Goal: Transaction & Acquisition: Purchase product/service

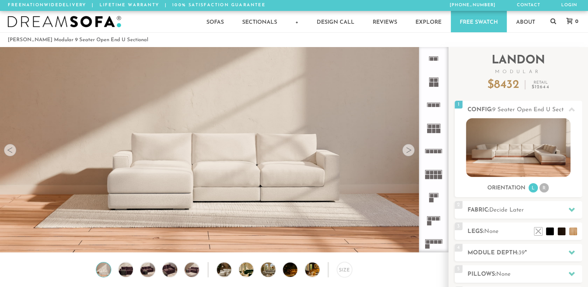
click at [550, 232] on li at bounding box center [550, 231] width 8 height 8
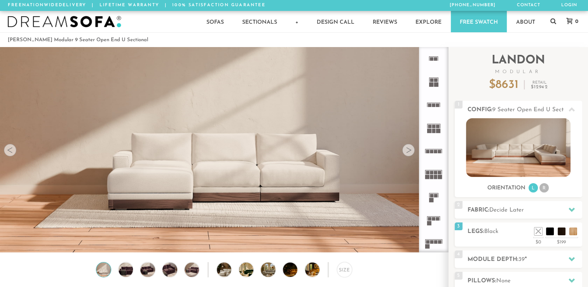
scroll to position [8630, 581]
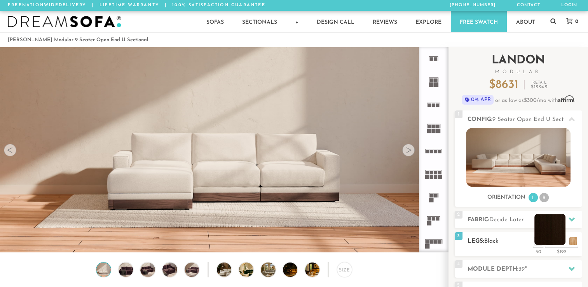
click at [559, 238] on li at bounding box center [549, 229] width 31 height 31
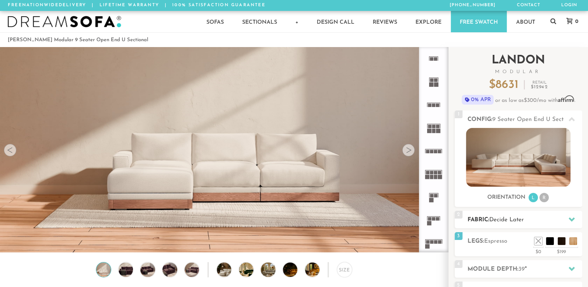
click at [570, 217] on icon at bounding box center [571, 219] width 6 height 6
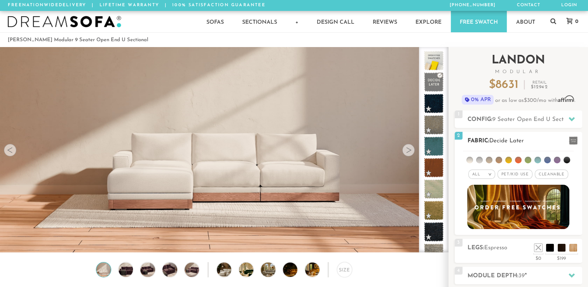
click at [478, 160] on li at bounding box center [479, 160] width 7 height 7
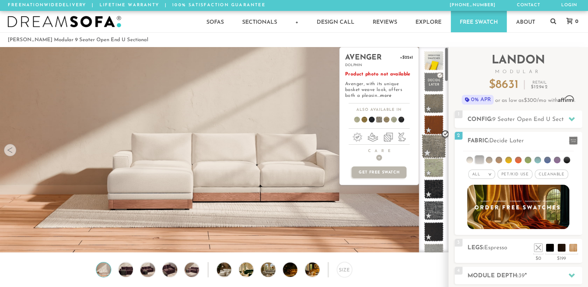
click at [432, 148] on span at bounding box center [433, 146] width 24 height 24
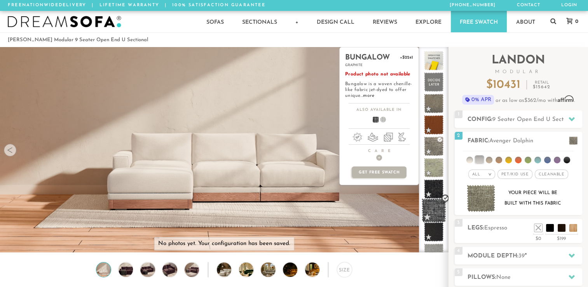
click at [437, 208] on span at bounding box center [433, 210] width 24 height 24
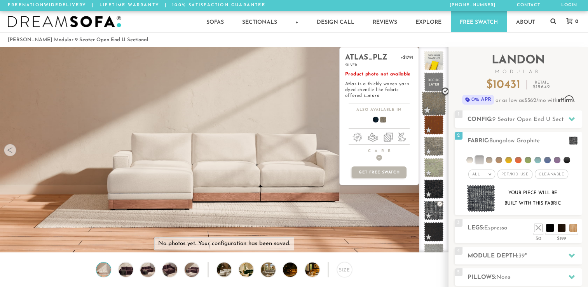
click at [440, 105] on span at bounding box center [433, 103] width 24 height 24
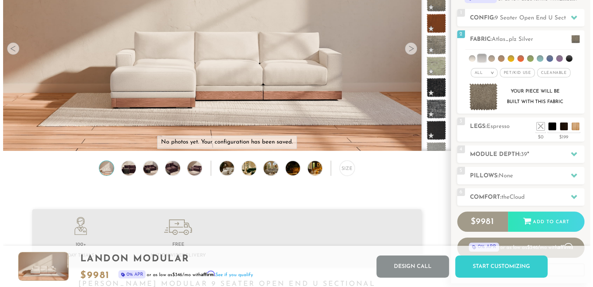
scroll to position [101, 0]
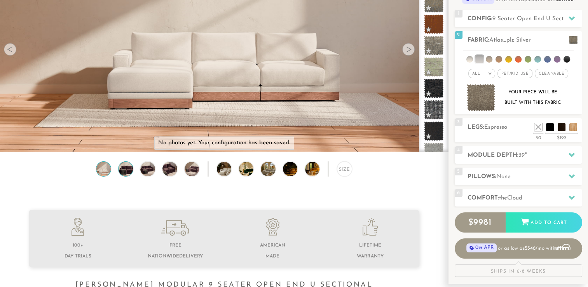
click at [127, 168] on img at bounding box center [125, 169] width 17 height 14
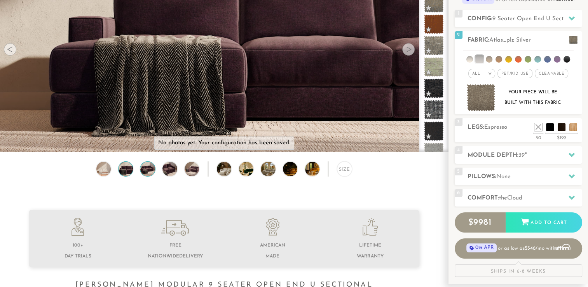
click at [147, 171] on img at bounding box center [147, 169] width 17 height 14
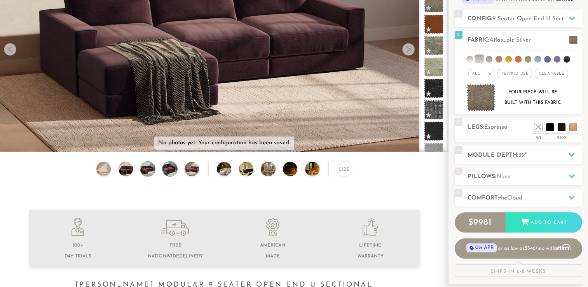
click at [169, 171] on img at bounding box center [169, 169] width 17 height 14
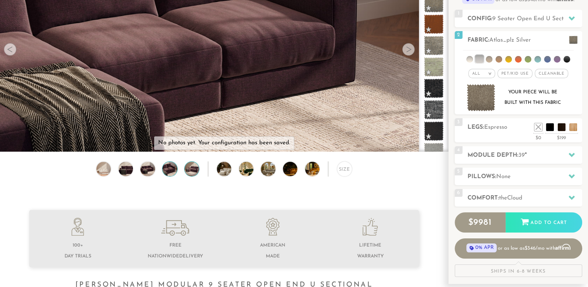
click at [193, 171] on img at bounding box center [191, 169] width 17 height 14
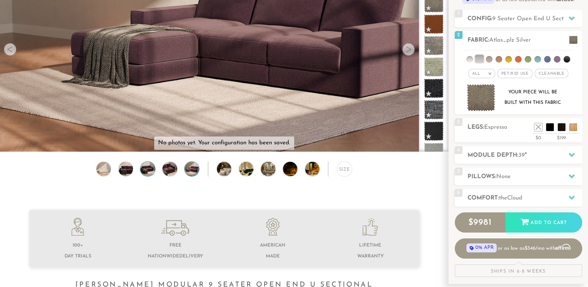
click at [146, 171] on img at bounding box center [147, 169] width 17 height 14
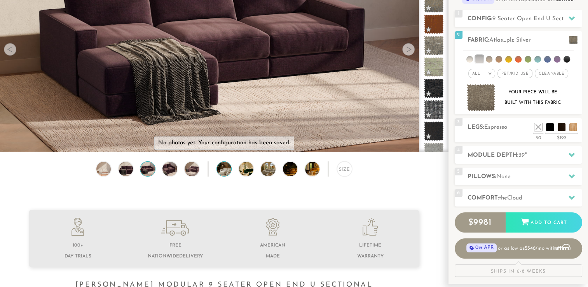
click at [219, 170] on img at bounding box center [230, 169] width 26 height 14
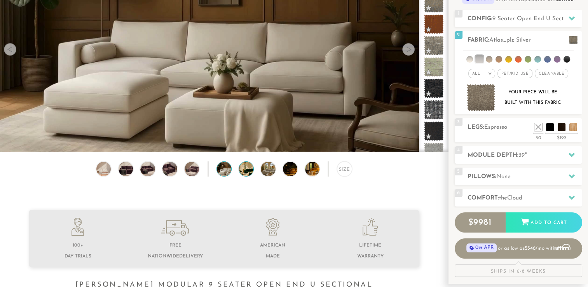
click at [247, 171] on img at bounding box center [252, 169] width 26 height 14
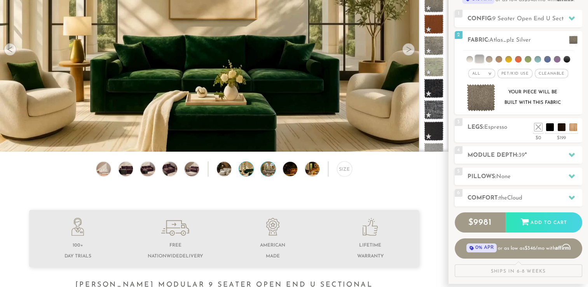
click at [269, 172] on img at bounding box center [274, 169] width 26 height 14
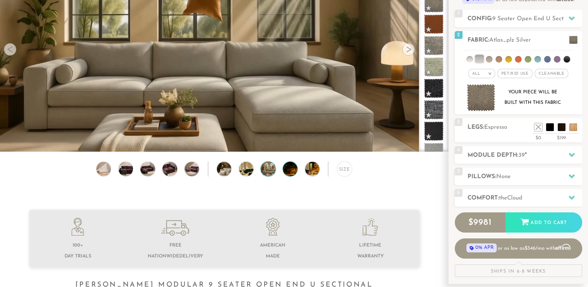
click at [291, 171] on img at bounding box center [296, 169] width 26 height 14
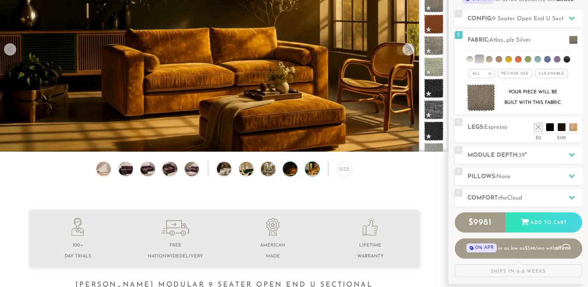
click at [311, 169] on img at bounding box center [318, 169] width 26 height 14
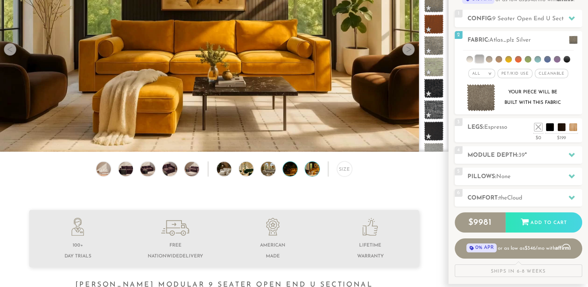
click at [291, 170] on img at bounding box center [296, 169] width 26 height 14
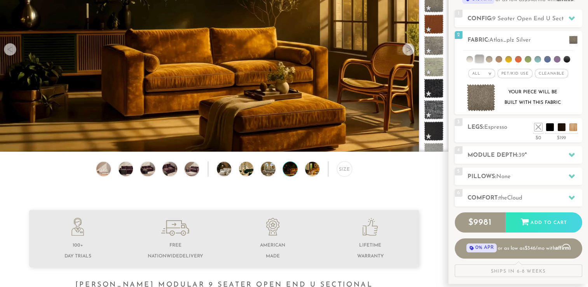
click at [289, 80] on video at bounding box center [224, 37] width 448 height 252
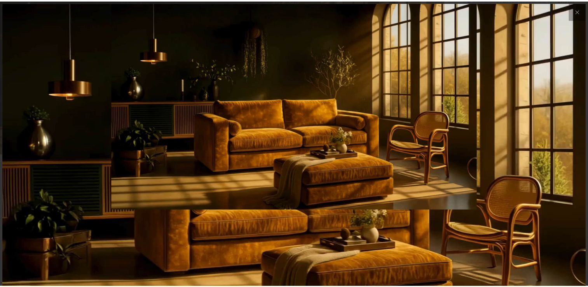
scroll to position [8641, 587]
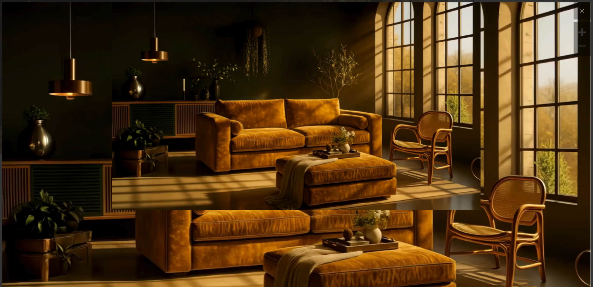
click at [543, 152] on img at bounding box center [296, 100] width 589 height 196
click at [235, 172] on img at bounding box center [296, 100] width 589 height 196
click at [581, 10] on icon at bounding box center [582, 10] width 3 height 3
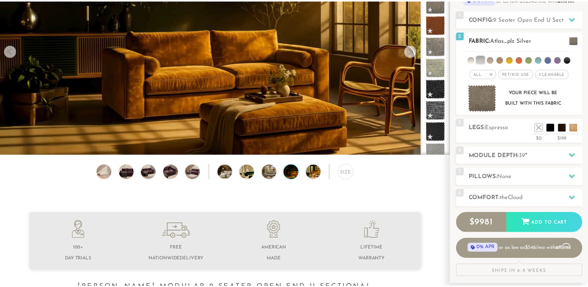
scroll to position [6, 6]
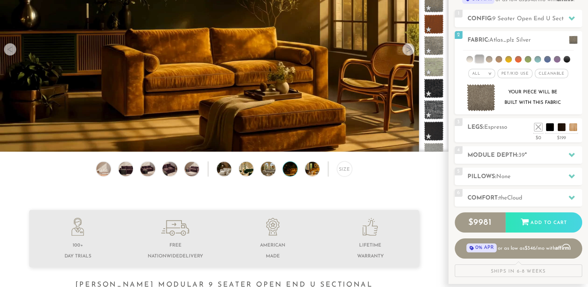
click at [411, 49] on div at bounding box center [408, 49] width 12 height 12
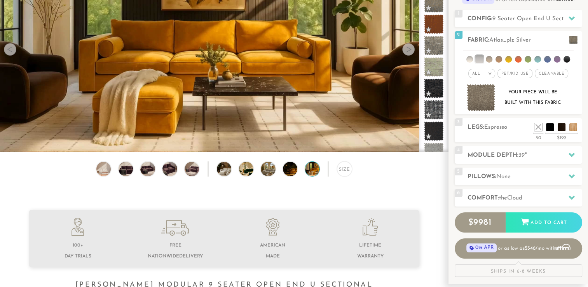
click at [411, 49] on div at bounding box center [408, 49] width 12 height 12
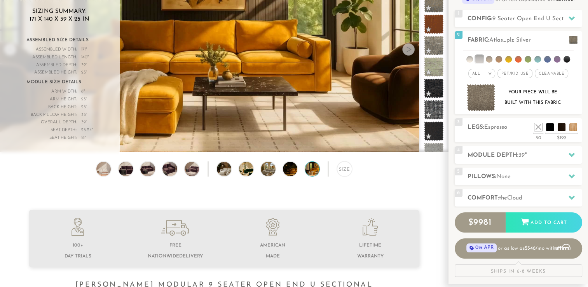
click at [411, 49] on div at bounding box center [408, 49] width 12 height 12
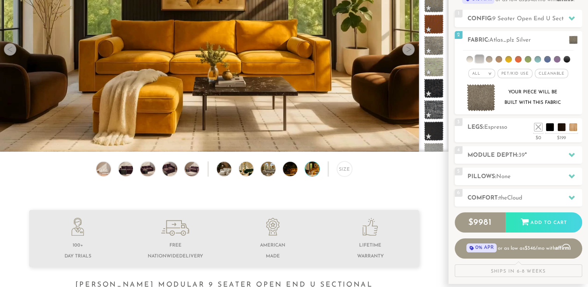
click at [411, 49] on div at bounding box center [408, 49] width 12 height 12
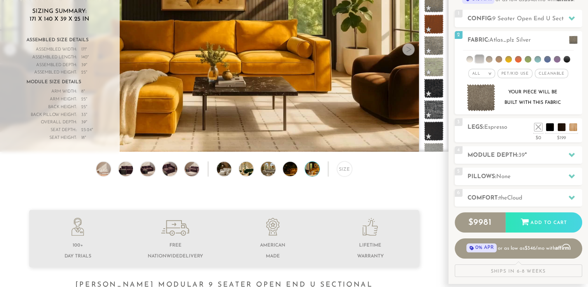
click at [411, 49] on div at bounding box center [408, 49] width 12 height 12
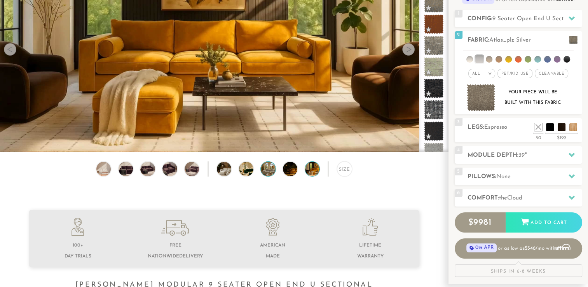
click at [270, 172] on img at bounding box center [274, 169] width 26 height 14
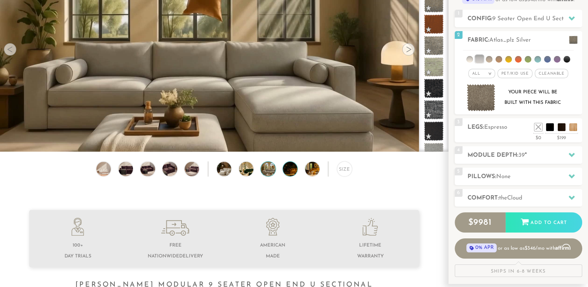
click at [284, 171] on img at bounding box center [296, 169] width 26 height 14
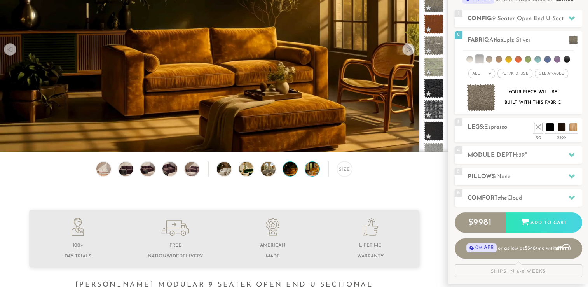
click at [317, 170] on img at bounding box center [318, 169] width 26 height 14
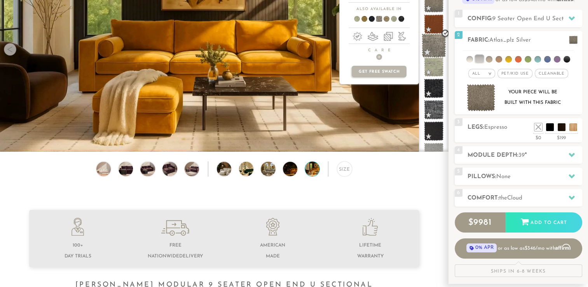
scroll to position [0, 0]
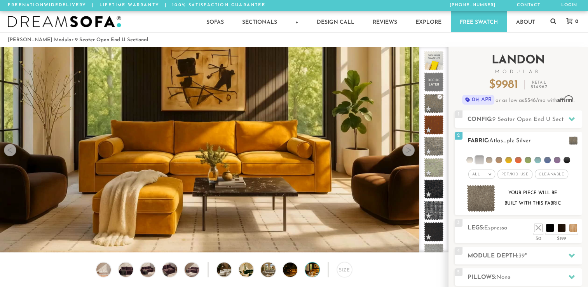
click at [499, 159] on li at bounding box center [498, 160] width 7 height 7
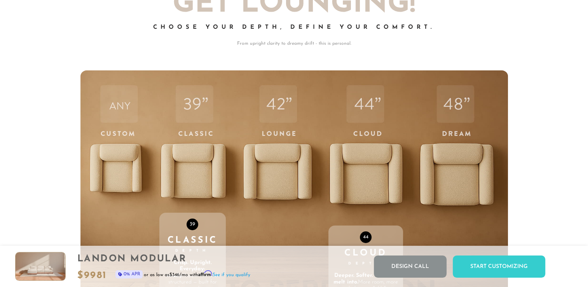
scroll to position [2565, 0]
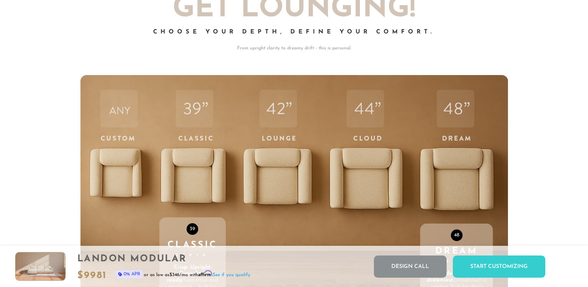
click at [448, 178] on div "48 Dream Depth Our deepest. Our dreamiest. Unmatched in comfort. Built for doin…" at bounding box center [456, 240] width 73 height 330
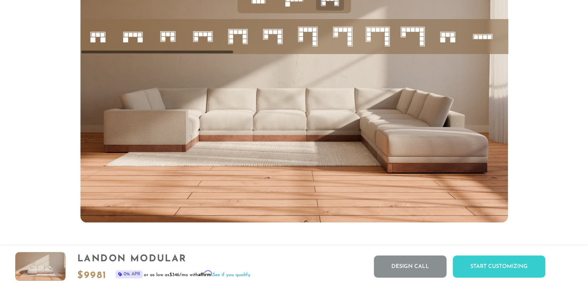
scroll to position [3136, 0]
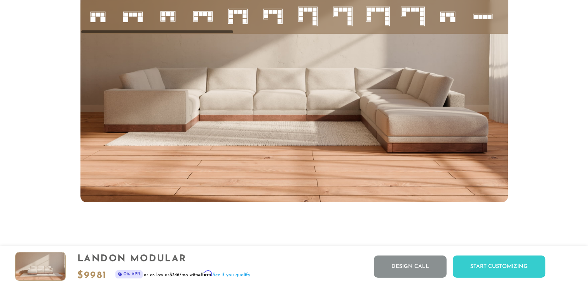
click at [422, 21] on rect at bounding box center [421, 19] width 4 height 4
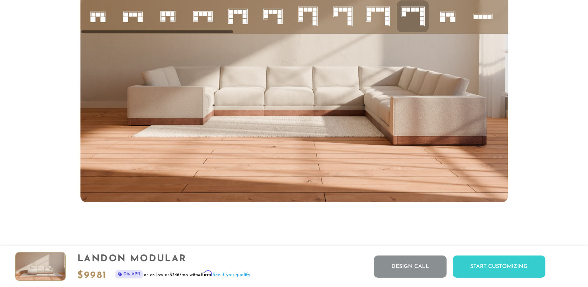
click at [388, 21] on rect at bounding box center [387, 19] width 4 height 4
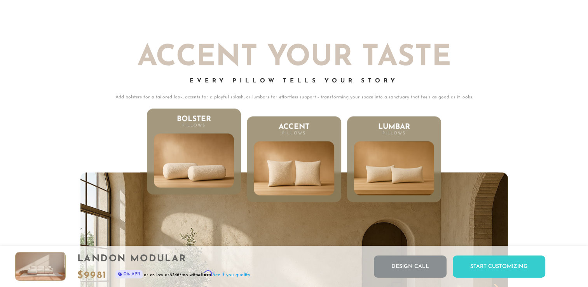
scroll to position [3707, 0]
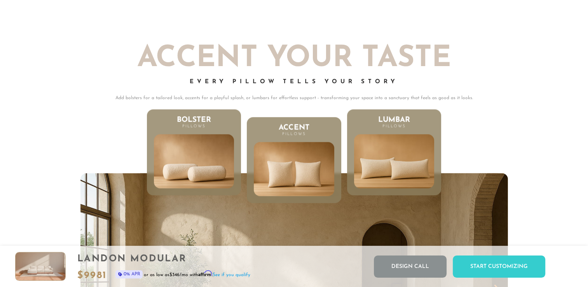
click at [409, 151] on img at bounding box center [394, 161] width 96 height 65
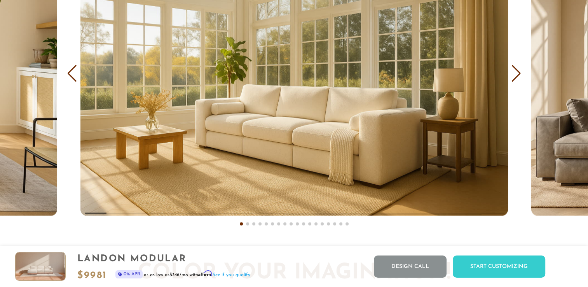
scroll to position [4709, 0]
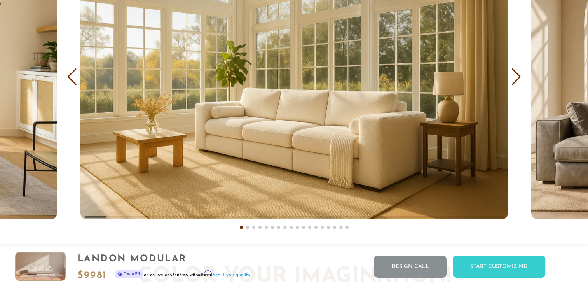
click at [513, 85] on div "Next slide" at bounding box center [516, 76] width 10 height 17
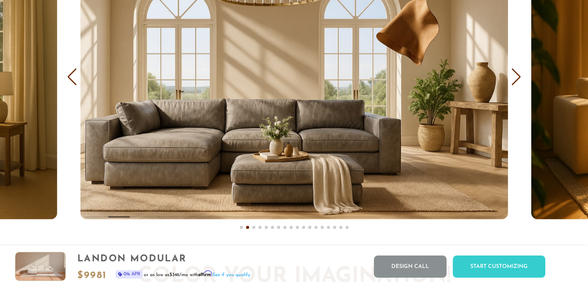
click at [513, 85] on div "Next slide" at bounding box center [516, 76] width 10 height 17
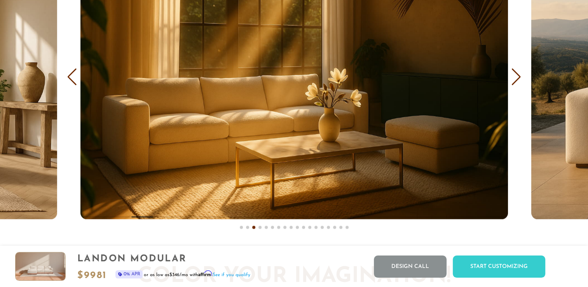
click at [513, 85] on div "Next slide" at bounding box center [516, 76] width 10 height 17
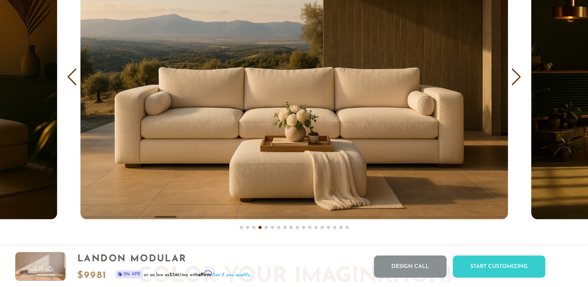
click at [513, 85] on div "Next slide" at bounding box center [516, 76] width 10 height 17
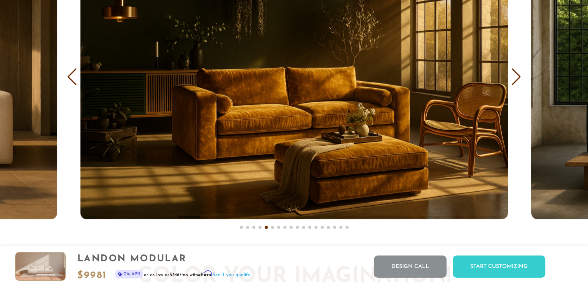
click at [513, 85] on div "Next slide" at bounding box center [516, 76] width 10 height 17
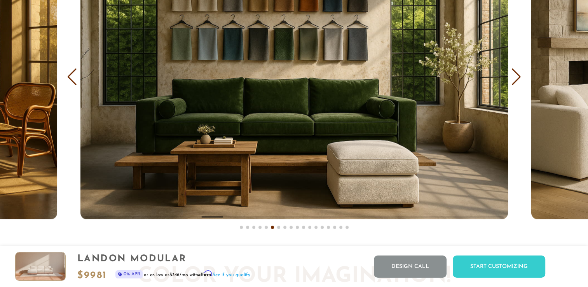
click at [513, 85] on div "Next slide" at bounding box center [516, 76] width 10 height 17
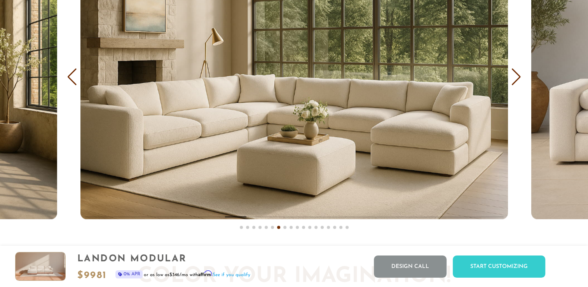
click at [513, 85] on div "Next slide" at bounding box center [516, 76] width 10 height 17
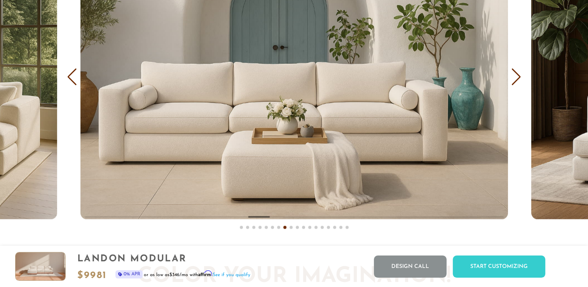
click at [75, 72] on div "Previous slide" at bounding box center [72, 76] width 10 height 17
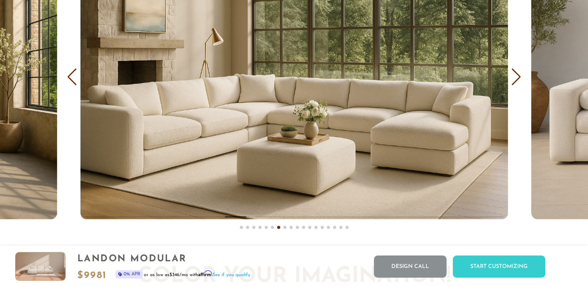
click at [75, 72] on div "Previous slide" at bounding box center [72, 76] width 10 height 17
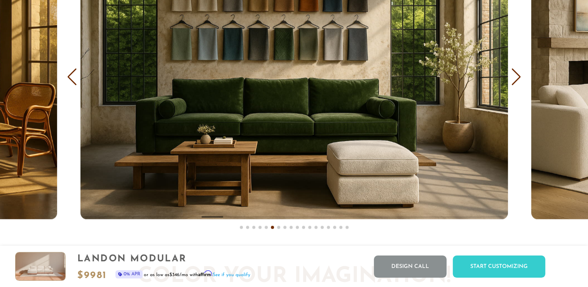
click at [516, 82] on div "Next slide" at bounding box center [516, 76] width 10 height 17
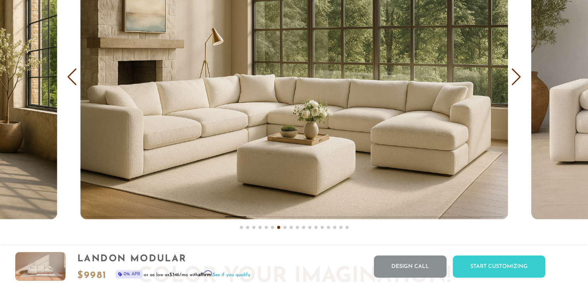
click at [516, 82] on div "Next slide" at bounding box center [516, 76] width 10 height 17
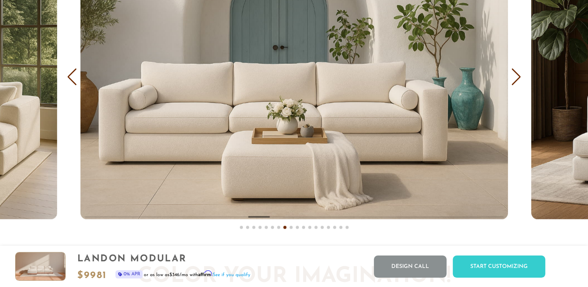
click at [516, 82] on div "Next slide" at bounding box center [516, 76] width 10 height 17
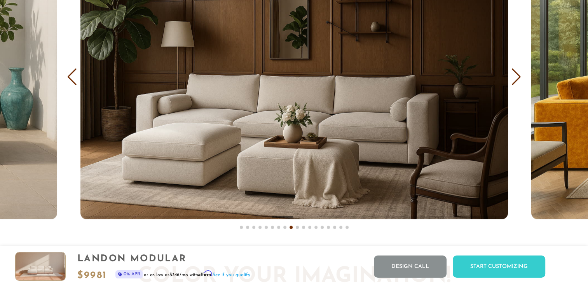
click at [516, 82] on div "Next slide" at bounding box center [516, 76] width 10 height 17
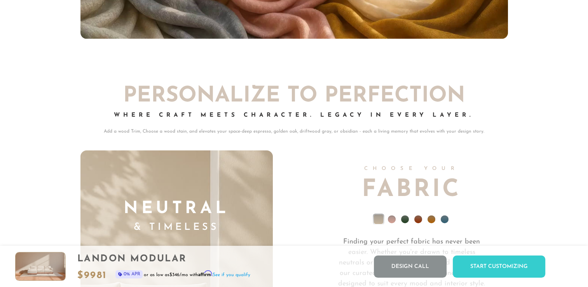
scroll to position [5296, 0]
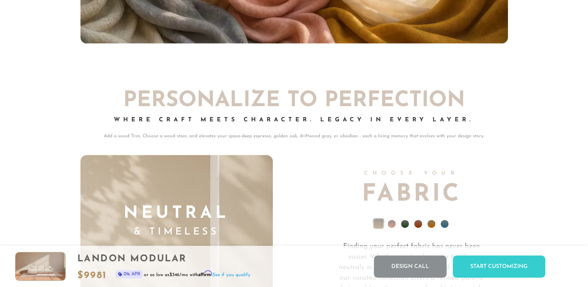
click at [415, 226] on li at bounding box center [418, 224] width 8 height 8
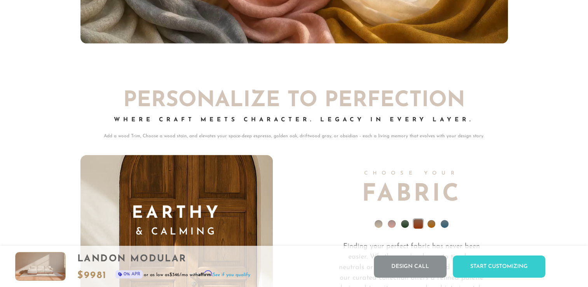
click at [430, 227] on li at bounding box center [431, 224] width 8 height 8
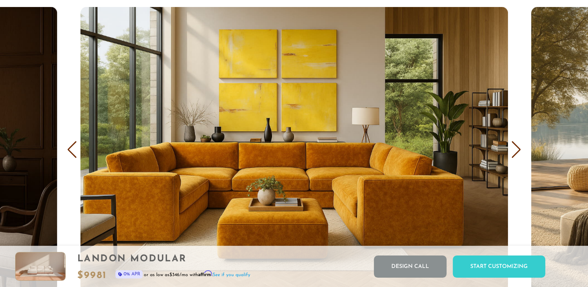
scroll to position [4636, 0]
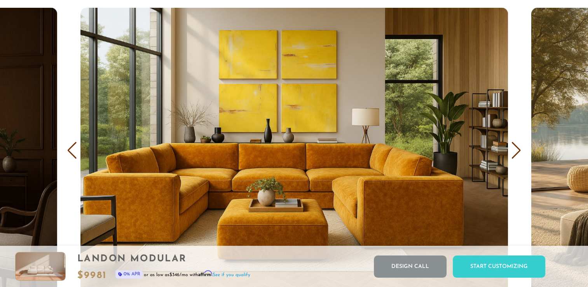
click at [516, 151] on div "Next slide" at bounding box center [516, 150] width 10 height 17
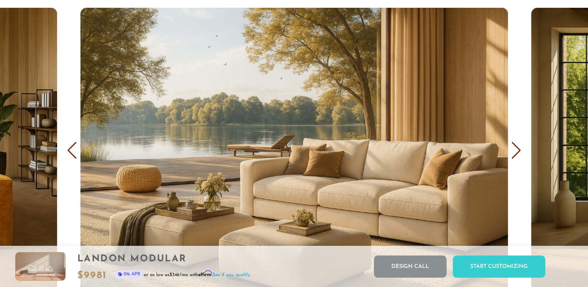
click at [516, 151] on div "Next slide" at bounding box center [516, 150] width 10 height 17
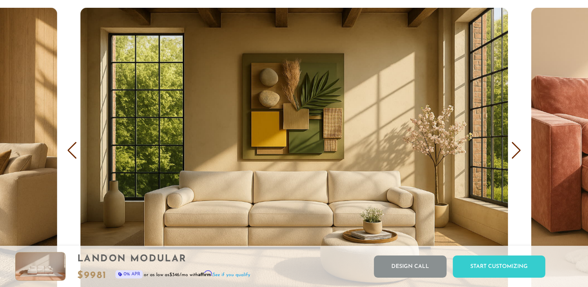
click at [516, 151] on div "Next slide" at bounding box center [516, 150] width 10 height 17
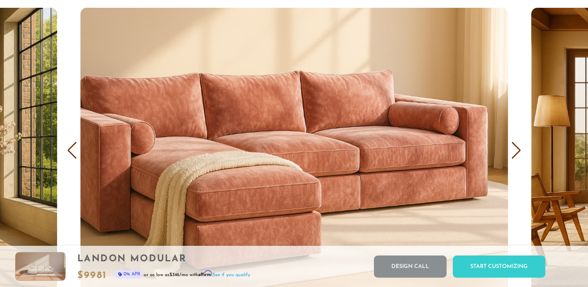
click at [516, 151] on div "Next slide" at bounding box center [516, 150] width 10 height 17
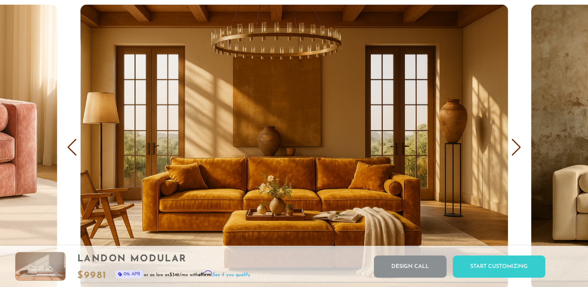
scroll to position [4638, 0]
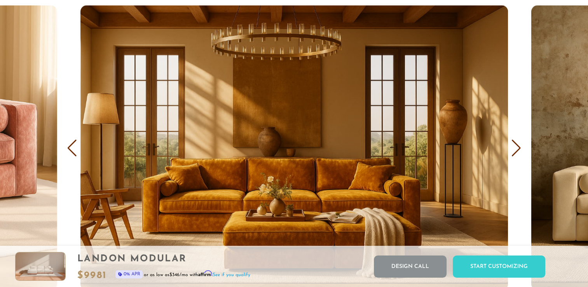
click at [514, 143] on div "Next slide" at bounding box center [516, 147] width 10 height 17
